Goal: Manage account settings

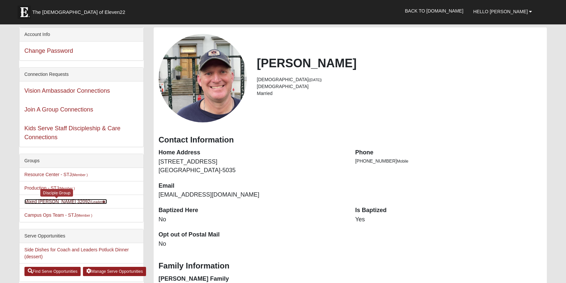
click at [66, 204] on link "Mixed [PERSON_NAME] 32092 (Leader )" at bounding box center [65, 201] width 83 height 5
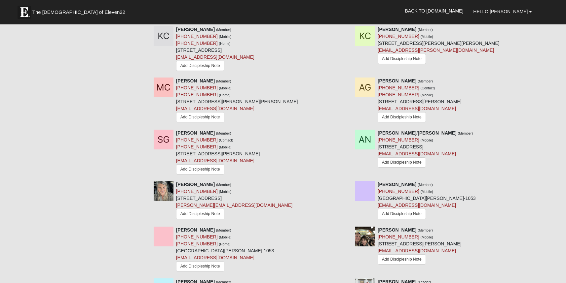
scroll to position [315, 0]
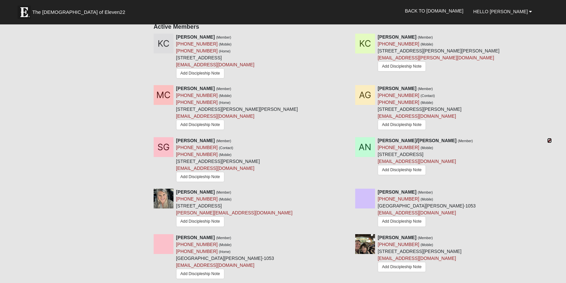
click at [547, 143] on icon at bounding box center [549, 140] width 5 height 5
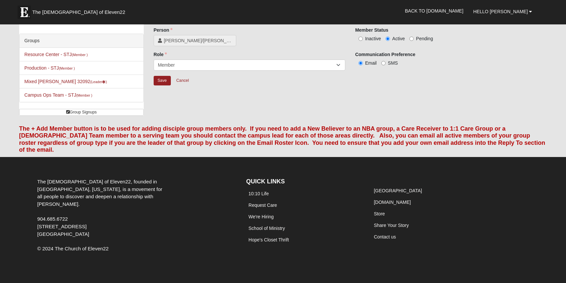
click at [366, 41] on span "Inactive" at bounding box center [373, 38] width 16 height 5
click at [363, 41] on input "Inactive" at bounding box center [360, 39] width 4 height 4
radio input "true"
click at [160, 83] on input "Save" at bounding box center [162, 81] width 17 height 10
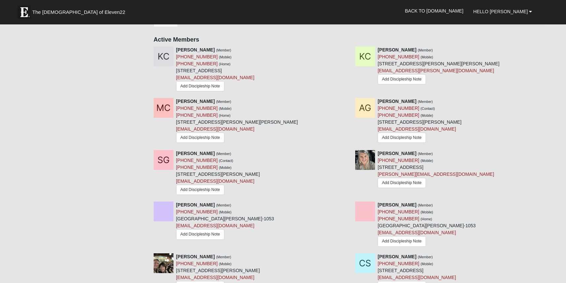
scroll to position [0, 0]
